Goal: Task Accomplishment & Management: Manage account settings

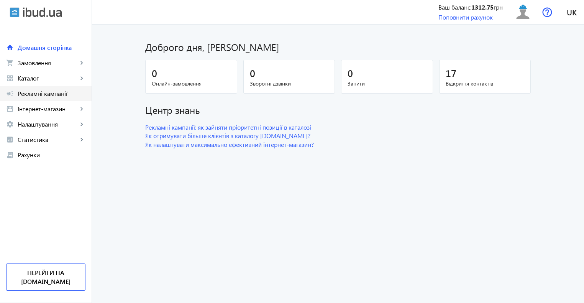
click at [63, 94] on span "Рекламні кампанії" at bounding box center [52, 94] width 68 height 8
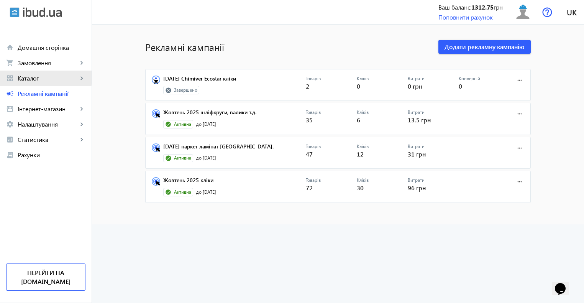
click at [34, 77] on span "Каталог" at bounding box center [48, 78] width 60 height 8
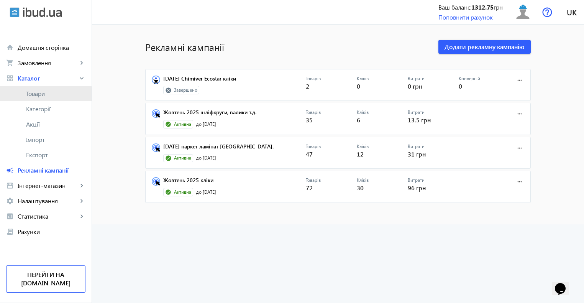
click at [43, 95] on span "Товари" at bounding box center [55, 94] width 59 height 8
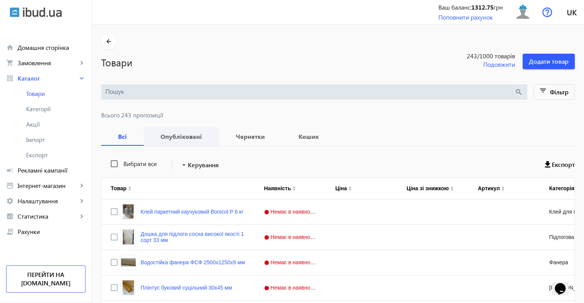
click at [167, 135] on b "Опубліковані" at bounding box center [181, 136] width 57 height 6
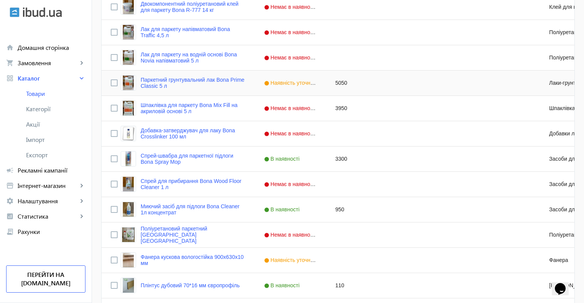
scroll to position [345, 0]
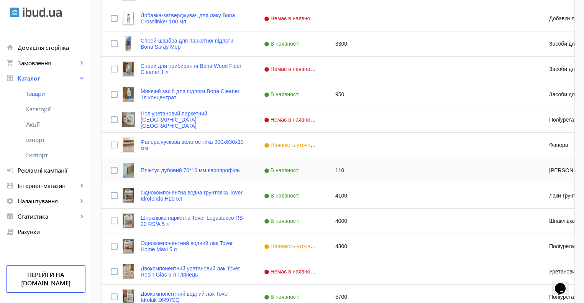
click at [338, 170] on div "110" at bounding box center [361, 170] width 71 height 25
click at [338, 170] on input "120" at bounding box center [361, 170] width 65 height 15
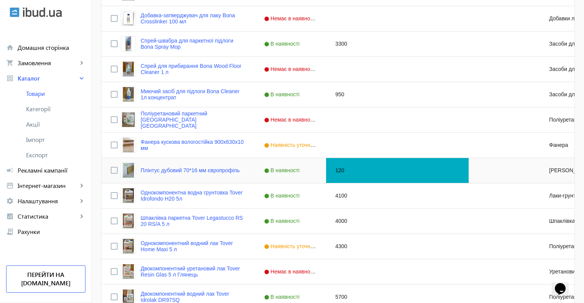
click at [405, 171] on div "Press SPACE to select this row." at bounding box center [433, 170] width 71 height 25
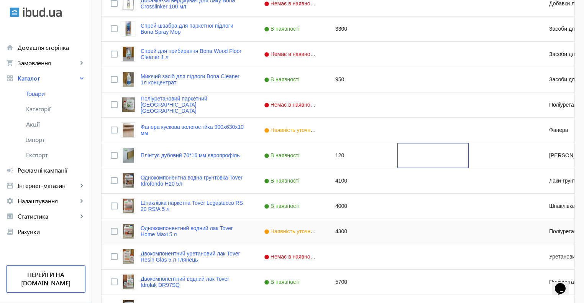
scroll to position [403, 0]
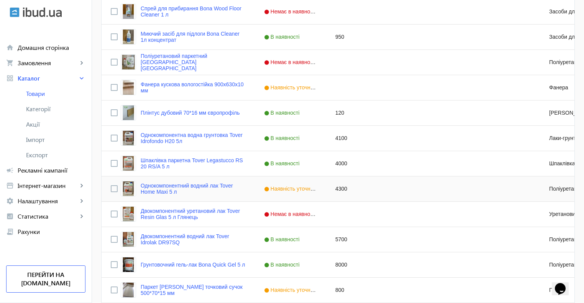
click at [295, 187] on span "Наявність уточнюйте" at bounding box center [294, 189] width 61 height 6
click at [316, 188] on span "Press SPACE to select this row." at bounding box center [319, 188] width 7 height 7
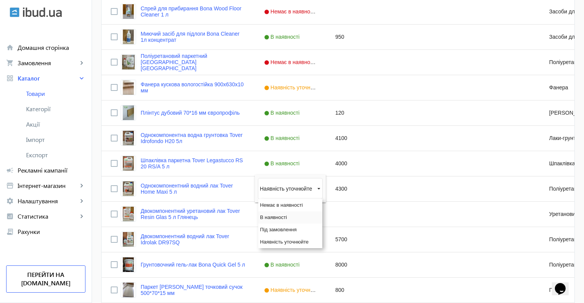
click at [274, 217] on span "В наявності" at bounding box center [273, 217] width 27 height 6
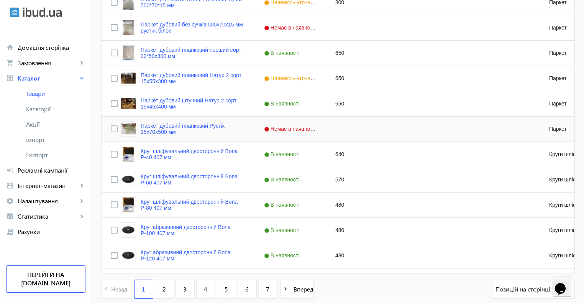
scroll to position [729, 0]
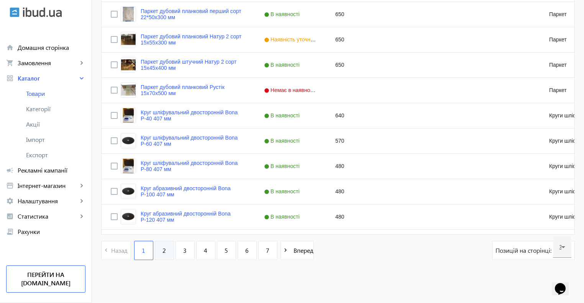
click at [163, 250] on span "2" at bounding box center [164, 250] width 3 height 8
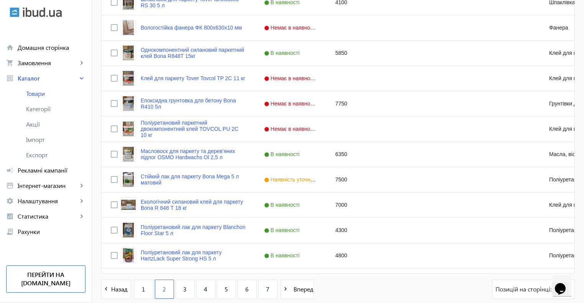
scroll to position [729, 0]
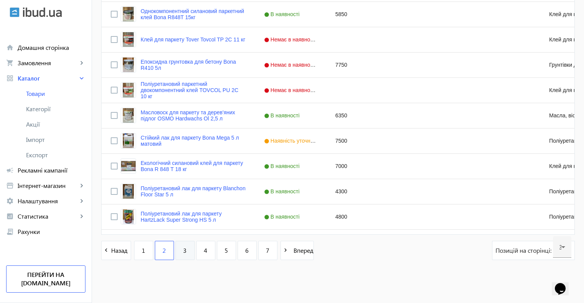
click at [183, 252] on span "3" at bounding box center [184, 250] width 3 height 8
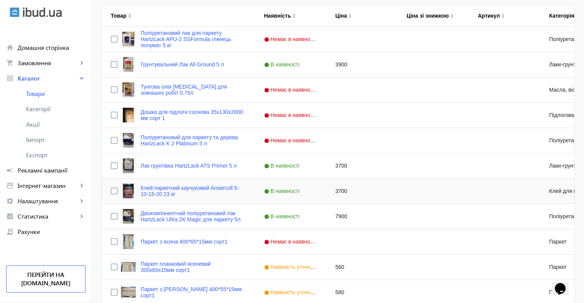
scroll to position [230, 0]
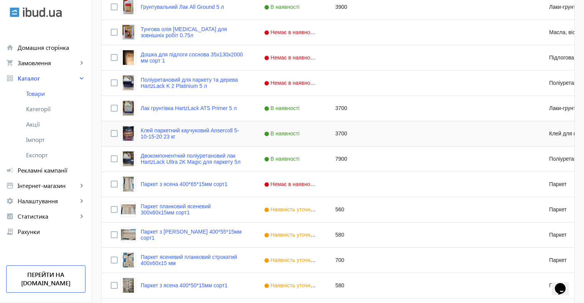
click at [336, 134] on div "3700" at bounding box center [361, 133] width 71 height 25
type input "3800"
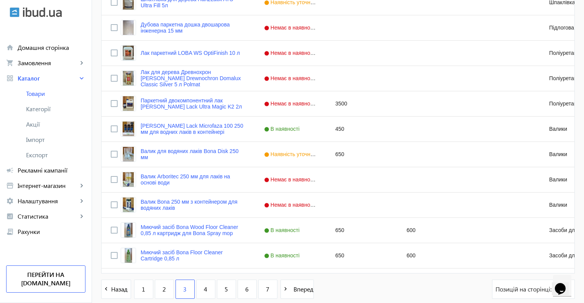
scroll to position [729, 0]
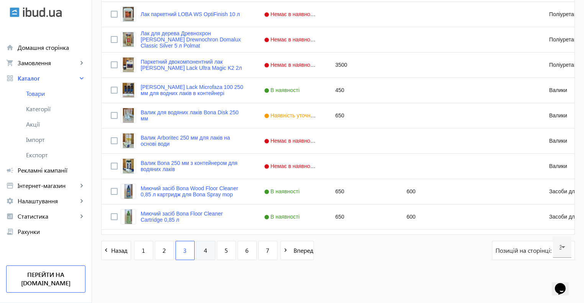
click at [204, 246] on span "4" at bounding box center [205, 250] width 3 height 8
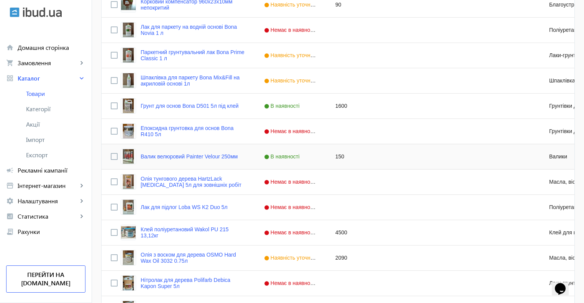
scroll to position [518, 0]
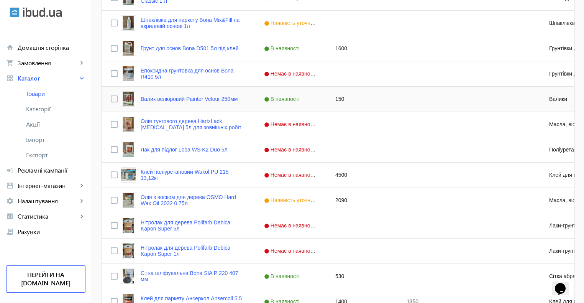
click at [335, 98] on div "150" at bounding box center [361, 99] width 71 height 25
type input "170"
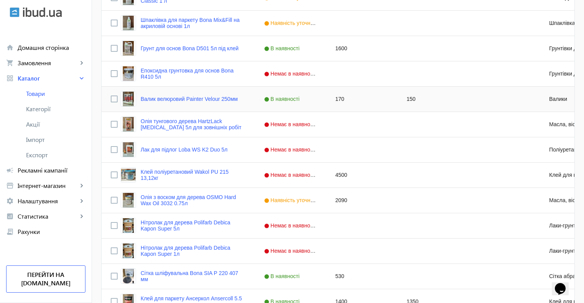
click at [410, 98] on div "150" at bounding box center [433, 99] width 71 height 25
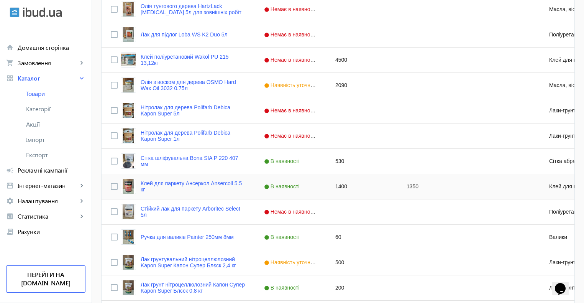
scroll to position [690, 0]
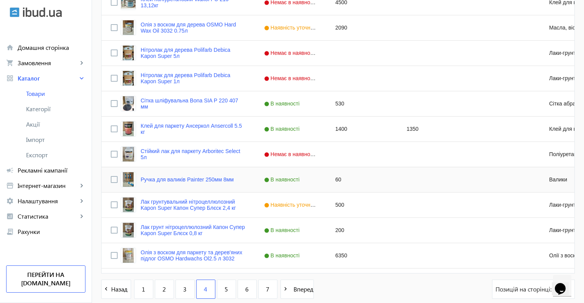
click at [333, 181] on div "60" at bounding box center [361, 179] width 71 height 25
type input "70"
click at [281, 178] on span "В наявності" at bounding box center [283, 179] width 38 height 6
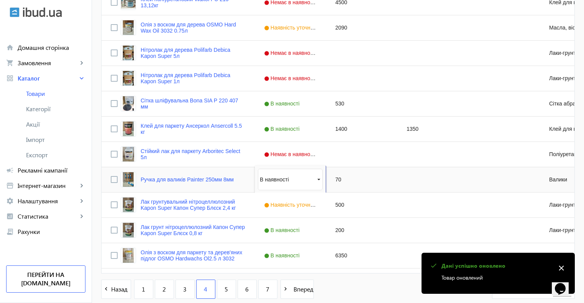
click at [316, 179] on span "Press SPACE to select this row." at bounding box center [319, 179] width 7 height 7
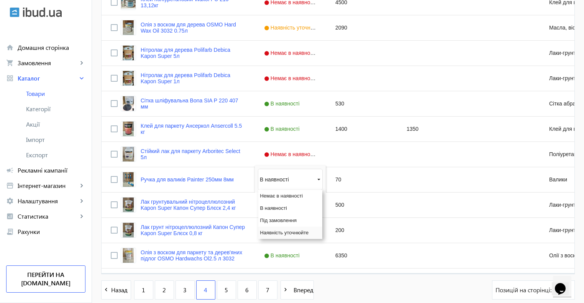
click at [283, 232] on span "Наявність уточнюйте" at bounding box center [284, 233] width 49 height 6
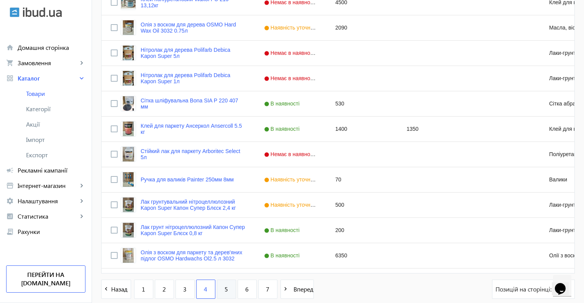
click at [219, 290] on link "5" at bounding box center [226, 289] width 19 height 19
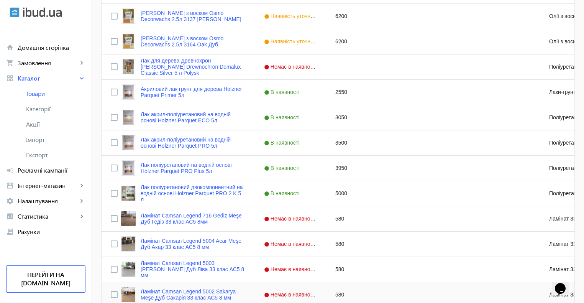
scroll to position [729, 0]
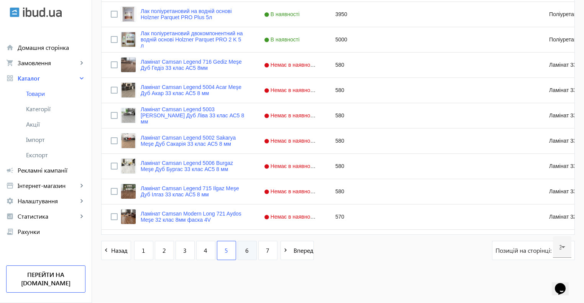
click at [245, 249] on span "6" at bounding box center [246, 250] width 3 height 8
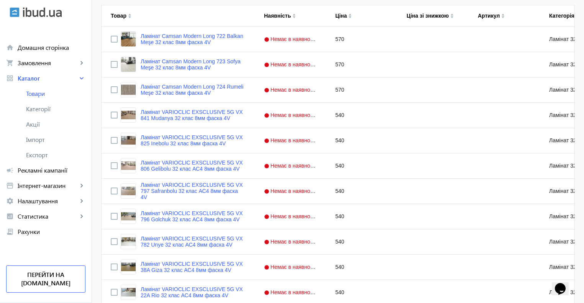
scroll to position [729, 0]
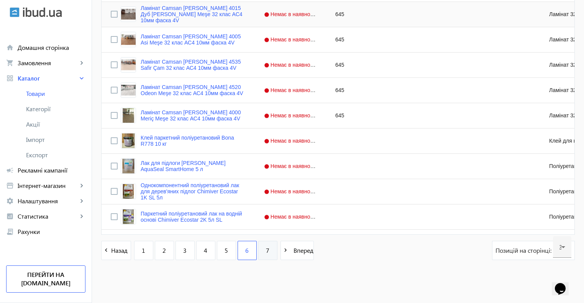
click at [260, 250] on link "7" at bounding box center [267, 250] width 19 height 19
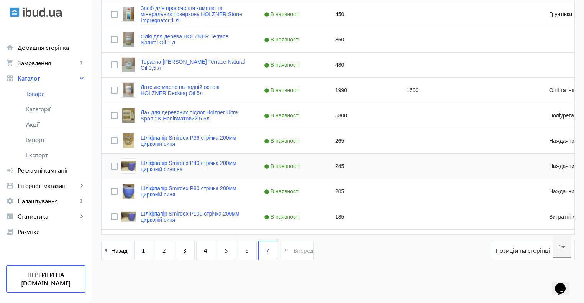
scroll to position [242, 0]
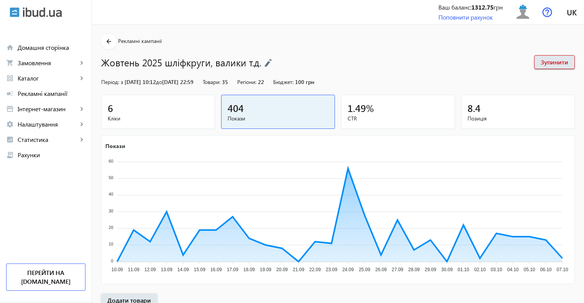
click at [147, 115] on span "Кліки" at bounding box center [158, 119] width 101 height 8
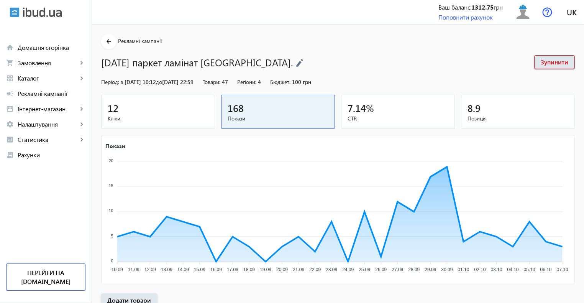
click at [173, 120] on span "Кліки" at bounding box center [158, 119] width 101 height 8
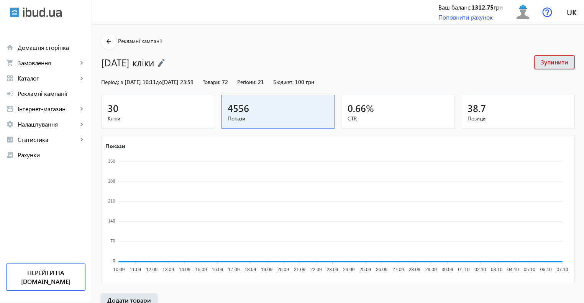
click at [149, 116] on span "Кліки" at bounding box center [158, 119] width 101 height 8
